Goal: Entertainment & Leisure: Consume media (video, audio)

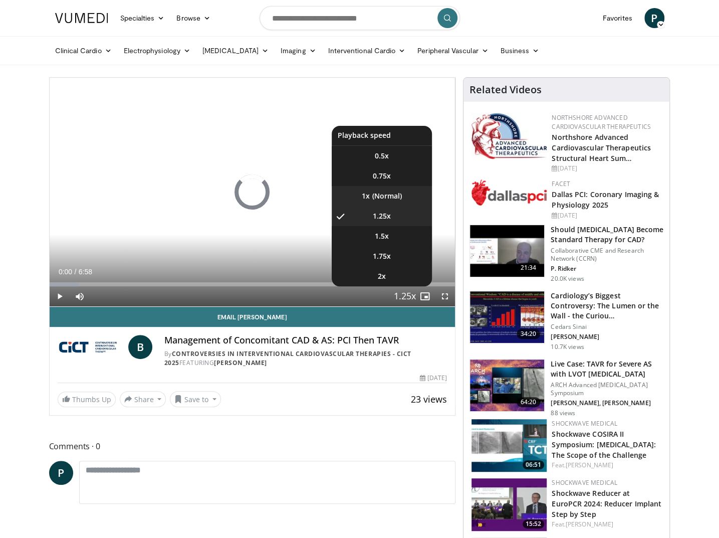
click at [390, 194] on li "1x" at bounding box center [382, 196] width 100 height 20
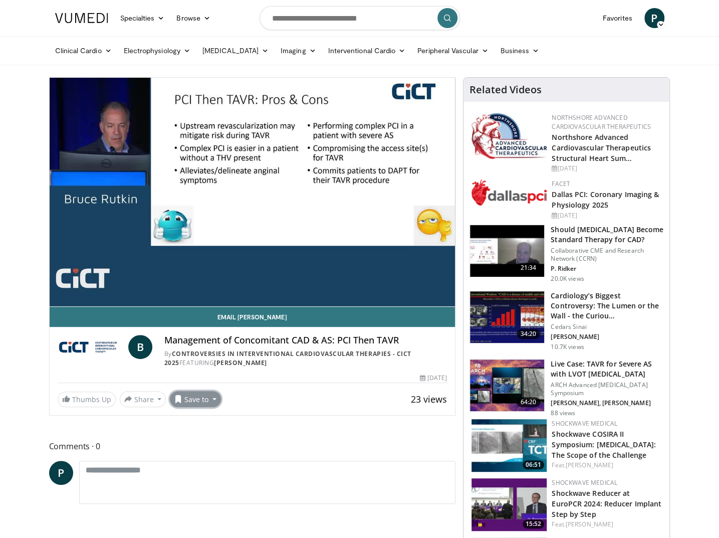
click at [202, 400] on button "Save to" at bounding box center [195, 399] width 51 height 16
click at [217, 440] on link "See this third" at bounding box center [214, 436] width 88 height 16
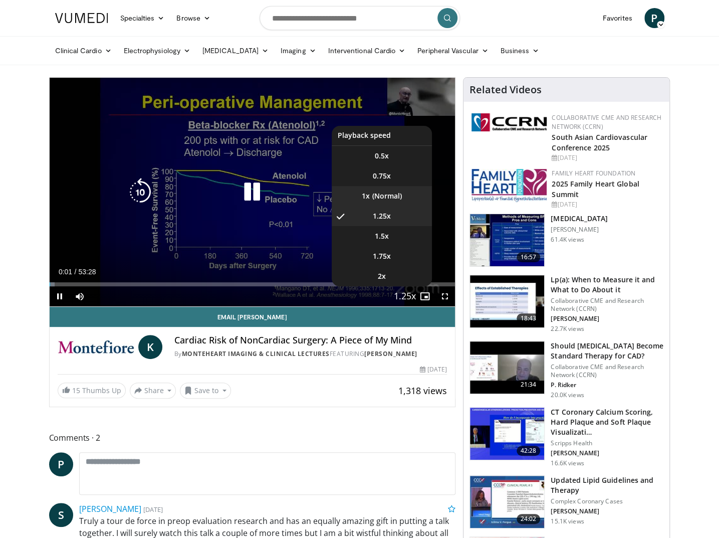
click at [400, 193] on li "1x" at bounding box center [382, 196] width 100 height 20
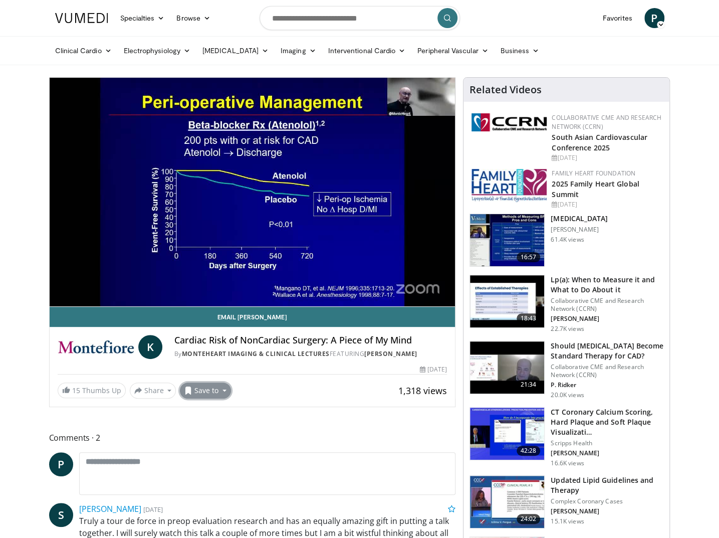
click at [204, 385] on button "Save to" at bounding box center [205, 390] width 51 height 16
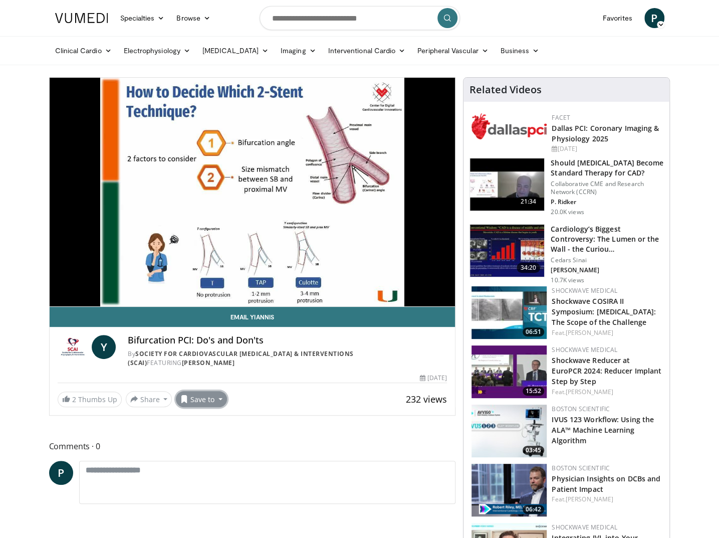
click at [203, 400] on button "Save to" at bounding box center [201, 399] width 51 height 16
